Goal: Navigation & Orientation: Find specific page/section

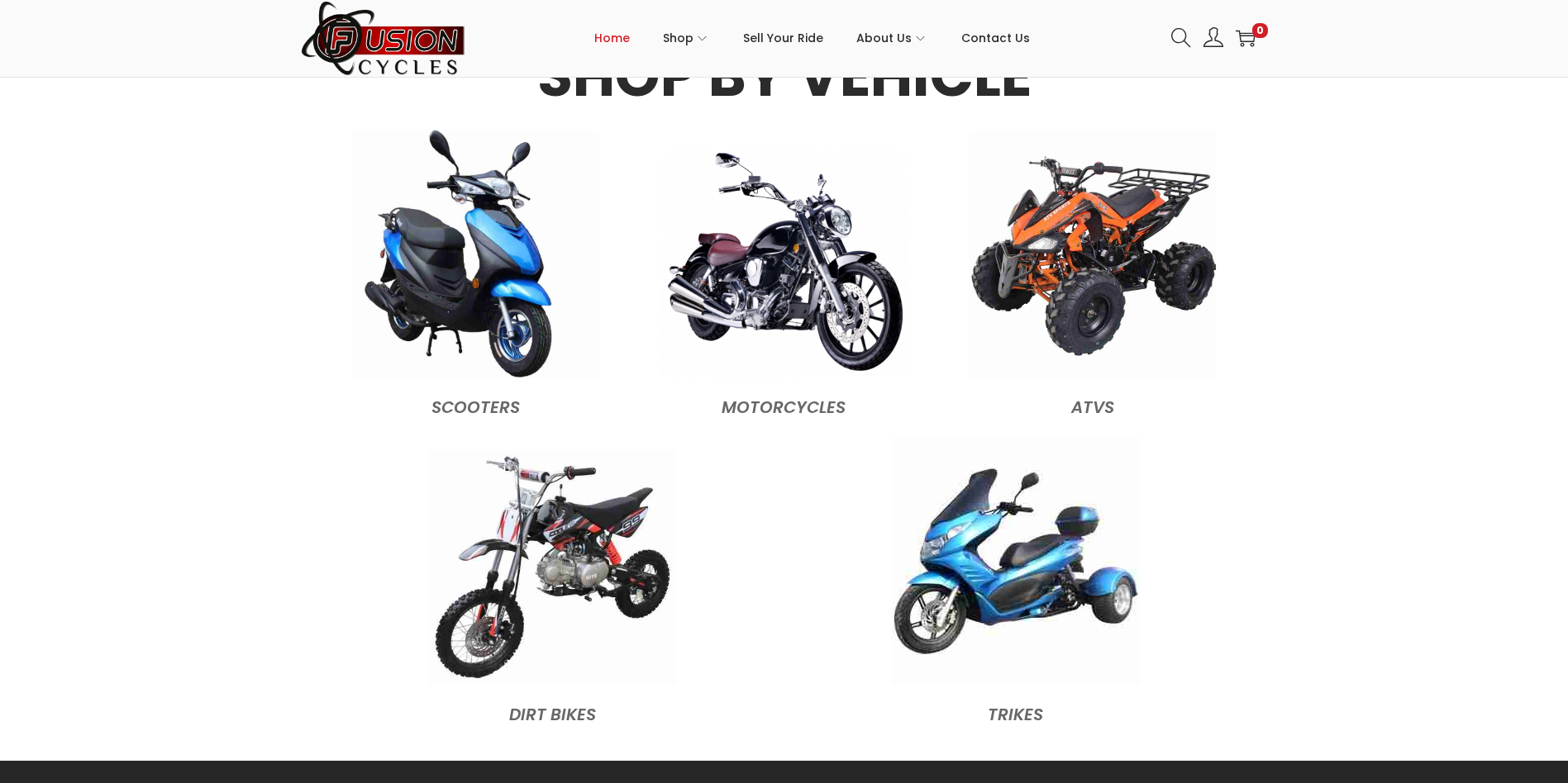
scroll to position [1653, 0]
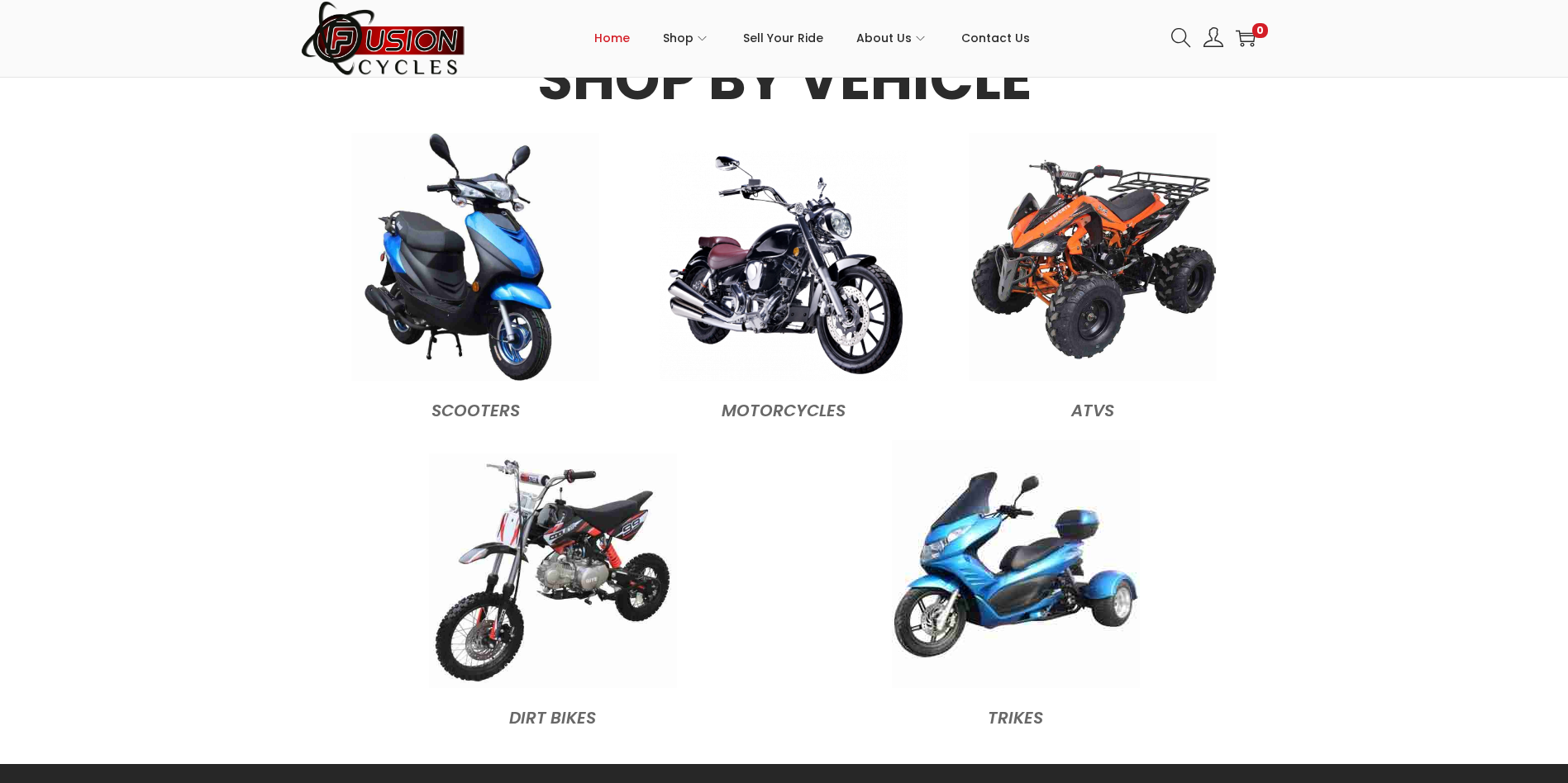
click at [1097, 409] on figcaption "ATVs" at bounding box center [1092, 406] width 292 height 35
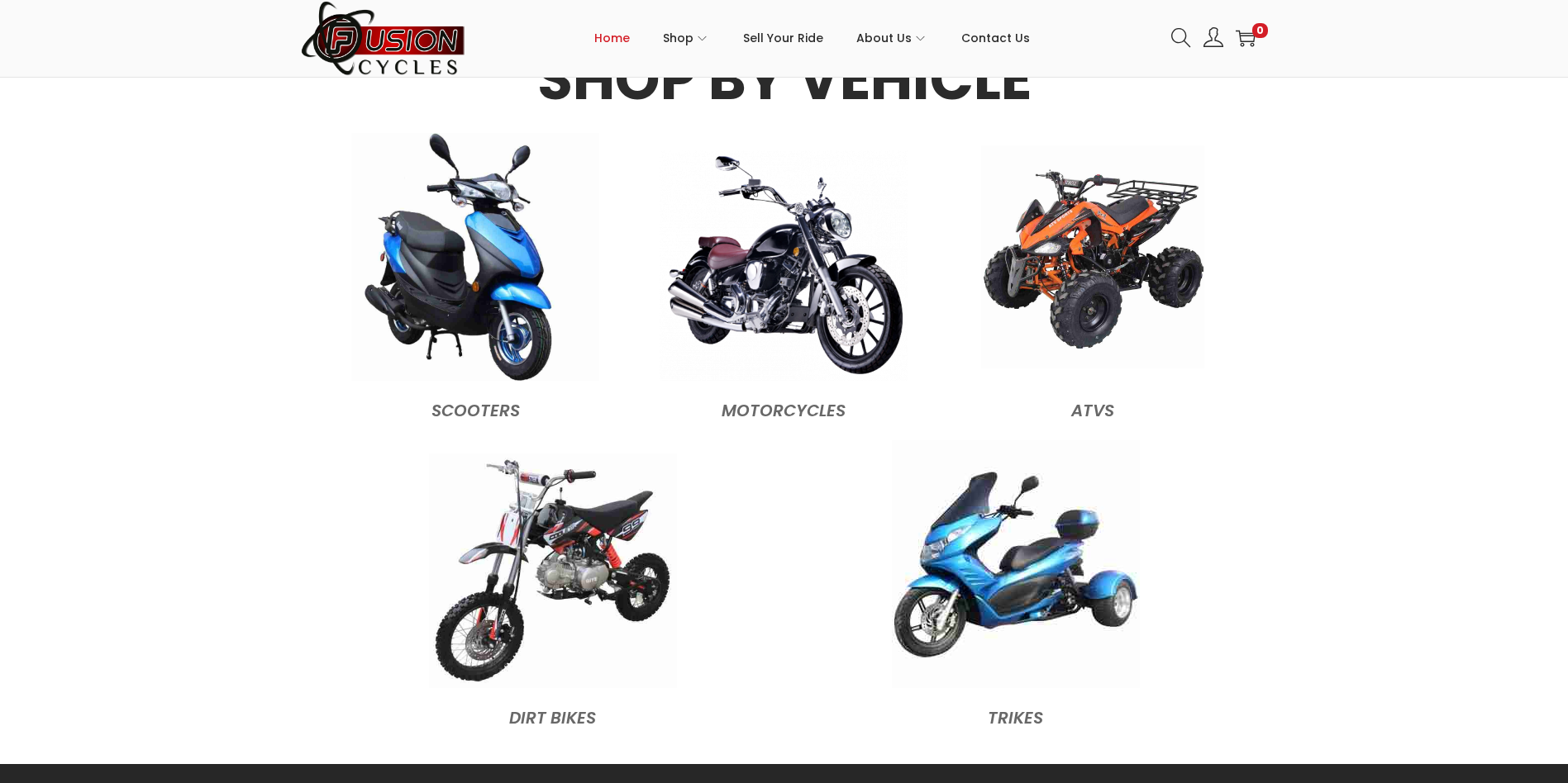
click at [1110, 248] on img at bounding box center [1092, 257] width 223 height 223
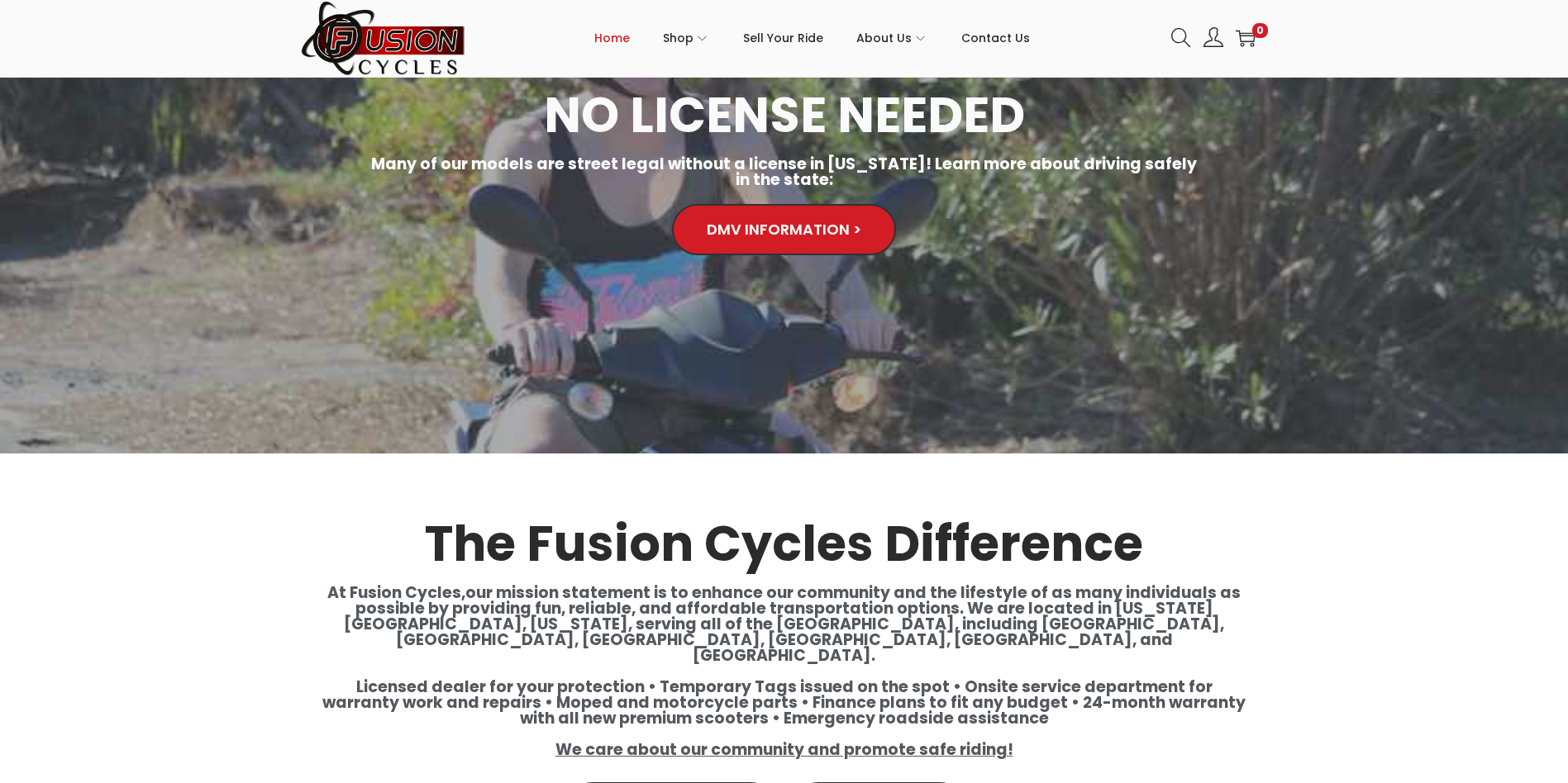
scroll to position [2892, 0]
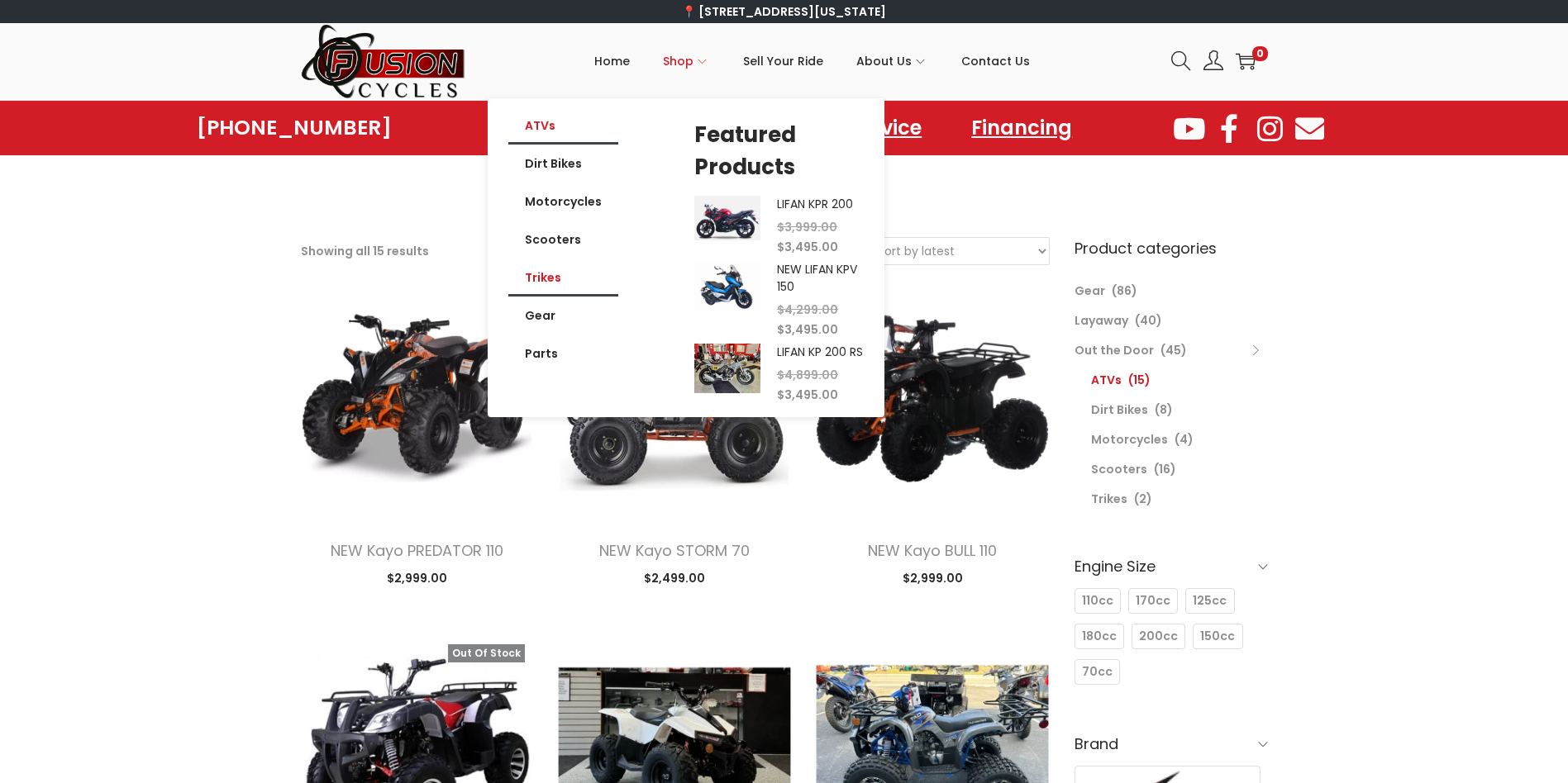
click at [553, 276] on link "Trikes" at bounding box center [563, 277] width 110 height 38
